Goal: Task Accomplishment & Management: Manage account settings

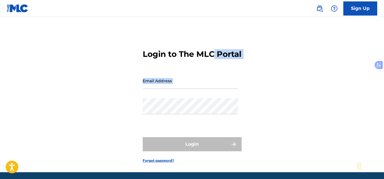
drag, startPoint x: 383, startPoint y: 32, endPoint x: 385, endPoint y: 111, distance: 79.1
click at [383, 111] on html "Press Alt+1 for screen-reader mode, Alt+0 to cancel Accessibility Screen-Reader…" at bounding box center [192, 89] width 384 height 179
click at [294, 54] on div "Login to The MLC Portal Email Address Password Login Forgot password?" at bounding box center [192, 101] width 384 height 141
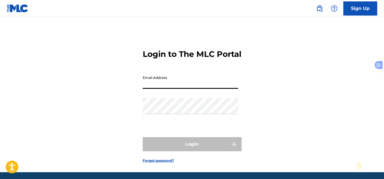
click at [152, 89] on input "Email Address" at bounding box center [190, 81] width 95 height 16
type input "[EMAIL_ADDRESS][DOMAIN_NAME]"
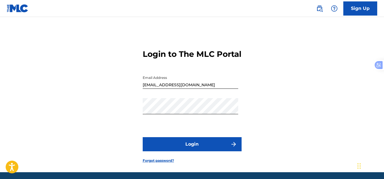
click at [202, 151] on button "Login" at bounding box center [192, 144] width 99 height 14
click at [168, 163] on link "Forgot password?" at bounding box center [158, 160] width 31 height 5
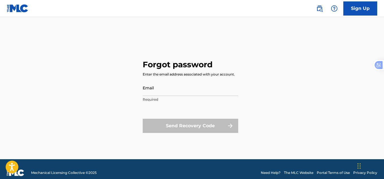
click at [153, 90] on input "Email" at bounding box center [190, 88] width 95 height 16
type input "[EMAIL_ADDRESS][DOMAIN_NAME]"
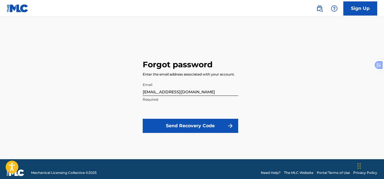
click at [189, 127] on button "Send Recovery Code" at bounding box center [190, 126] width 95 height 14
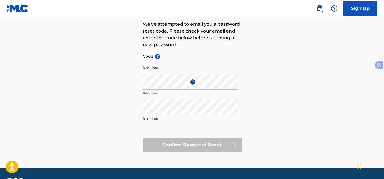
scroll to position [53, 0]
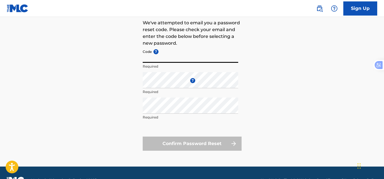
click at [168, 56] on input "Code ?" at bounding box center [190, 55] width 95 height 16
paste input "FP_1047a86912d9b0c592ee8ff8bedb"
type input "FP_1047a86912d9b0c592ee8ff8bedb"
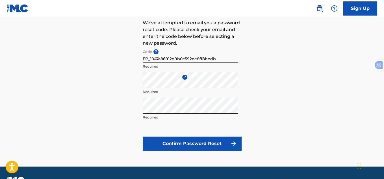
click at [195, 145] on button "Confirm Password Reset" at bounding box center [192, 143] width 99 height 14
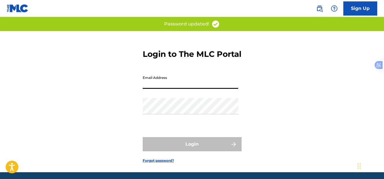
click at [162, 87] on input "Email Address" at bounding box center [190, 81] width 95 height 16
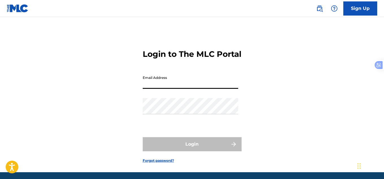
type input "[EMAIL_ADDRESS][DOMAIN_NAME]"
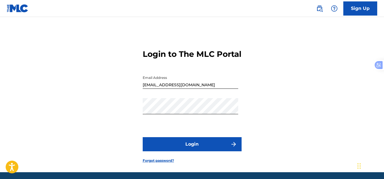
click at [192, 151] on button "Login" at bounding box center [192, 144] width 99 height 14
click at [200, 151] on button "Login" at bounding box center [192, 144] width 99 height 14
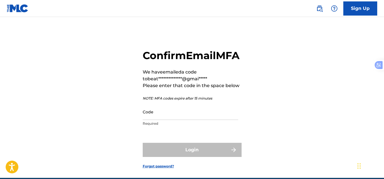
click at [157, 120] on input "Code" at bounding box center [190, 112] width 95 height 16
paste input "584204"
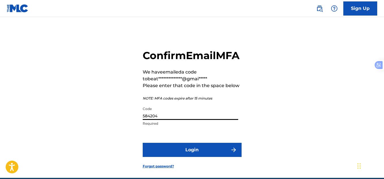
type input "584204"
click at [198, 157] on button "Login" at bounding box center [192, 150] width 99 height 14
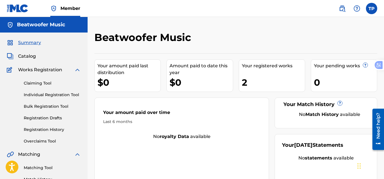
click at [77, 70] on img at bounding box center [77, 69] width 7 height 7
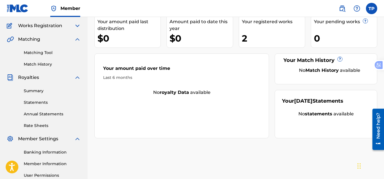
scroll to position [23, 0]
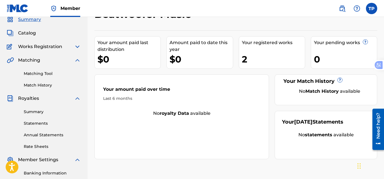
click at [46, 74] on link "Matching Tool" at bounding box center [52, 74] width 57 height 6
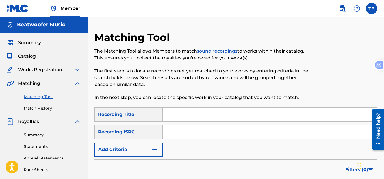
click at [173, 112] on input "Search Form" at bounding box center [270, 115] width 214 height 14
click at [32, 134] on link "Summary" at bounding box center [52, 135] width 57 height 6
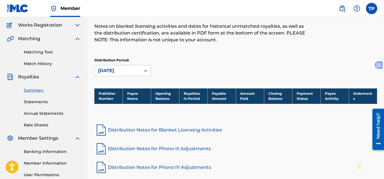
scroll to position [43, 0]
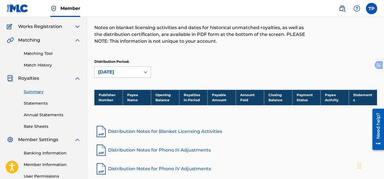
click at [55, 27] on span "Works Registration" at bounding box center [40, 26] width 44 height 7
click at [77, 27] on img at bounding box center [77, 26] width 7 height 7
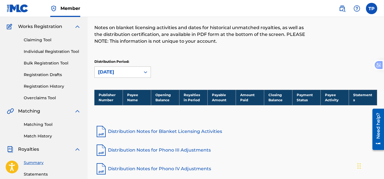
click at [64, 52] on link "Individual Registration Tool" at bounding box center [52, 52] width 57 height 6
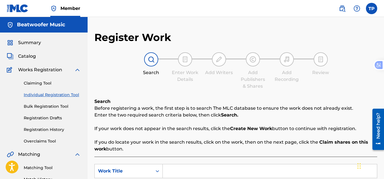
click at [45, 26] on h5 "Beatwoofer Music" at bounding box center [41, 24] width 48 height 6
click at [371, 8] on label at bounding box center [371, 8] width 11 height 11
click at [371, 8] on input "TP [PERSON_NAME] [EMAIL_ADDRESS][DOMAIN_NAME] Notification Preferences Profile …" at bounding box center [371, 8] width 0 height 0
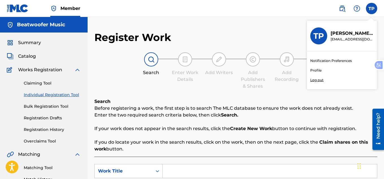
click at [326, 60] on link "Notification Preferences" at bounding box center [330, 60] width 41 height 5
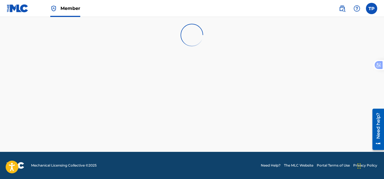
click at [372, 9] on label at bounding box center [371, 8] width 11 height 11
click at [371, 8] on input "TP [PERSON_NAME] [EMAIL_ADDRESS][DOMAIN_NAME] Notification Preferences Profile …" at bounding box center [371, 8] width 0 height 0
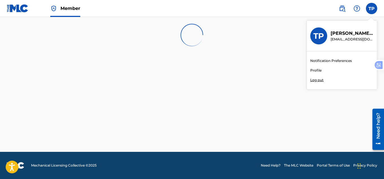
click at [339, 37] on p "[EMAIL_ADDRESS][DOMAIN_NAME]" at bounding box center [351, 39] width 43 height 5
click at [371, 8] on input "TP [PERSON_NAME] [EMAIL_ADDRESS][DOMAIN_NAME] Notification Preferences Profile …" at bounding box center [371, 8] width 0 height 0
click at [318, 80] on p "Log out" at bounding box center [316, 79] width 13 height 5
click at [371, 8] on input "TP [PERSON_NAME] [EMAIL_ADDRESS][DOMAIN_NAME] Notification Preferences Profile …" at bounding box center [371, 8] width 0 height 0
